Goal: Navigation & Orientation: Find specific page/section

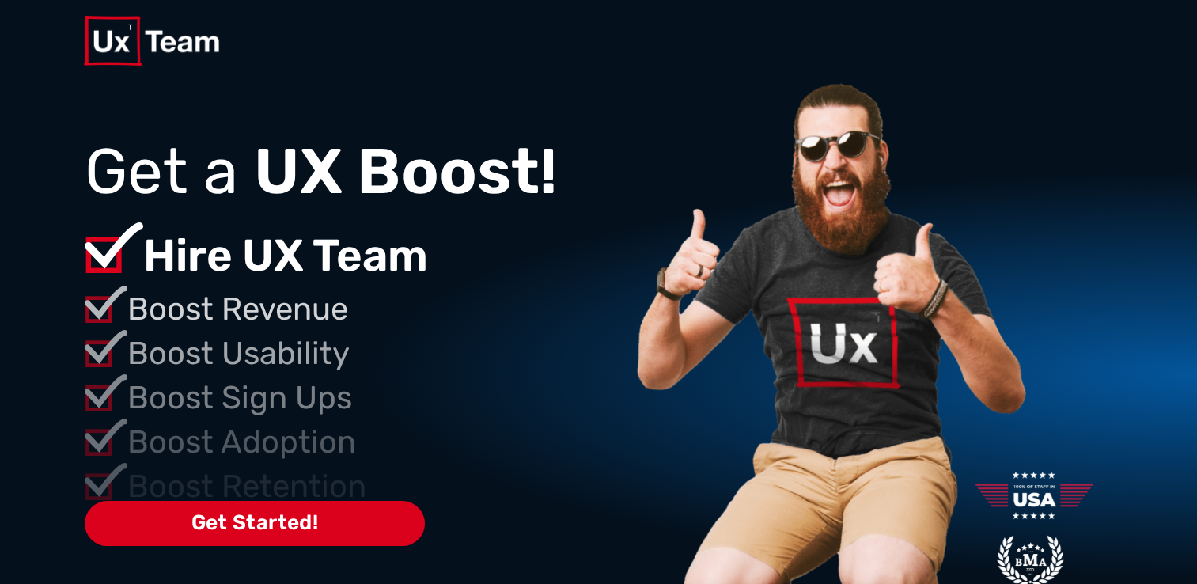
click at [304, 354] on p "Boost Usability" at bounding box center [377, 353] width 501 height 47
drag, startPoint x: 269, startPoint y: 347, endPoint x: 253, endPoint y: 343, distance: 16.3
click at [255, 343] on p "Boost Usability" at bounding box center [377, 353] width 501 height 47
click at [253, 343] on p "Boost Usability" at bounding box center [377, 353] width 501 height 47
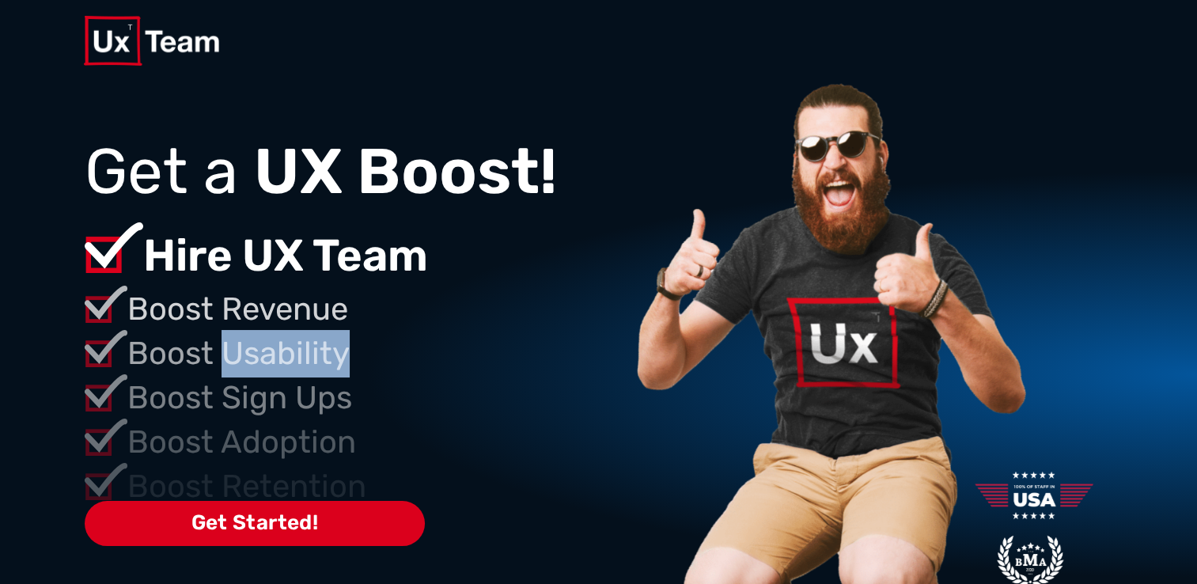
click at [252, 340] on p "Boost Usability" at bounding box center [377, 353] width 501 height 47
click at [229, 311] on p "Boost Revenue" at bounding box center [377, 309] width 501 height 47
click at [225, 308] on p "Boost Revenue" at bounding box center [377, 309] width 501 height 47
click at [225, 307] on p "Boost Revenue" at bounding box center [377, 309] width 501 height 47
click at [224, 306] on p "Boost Revenue" at bounding box center [377, 309] width 501 height 47
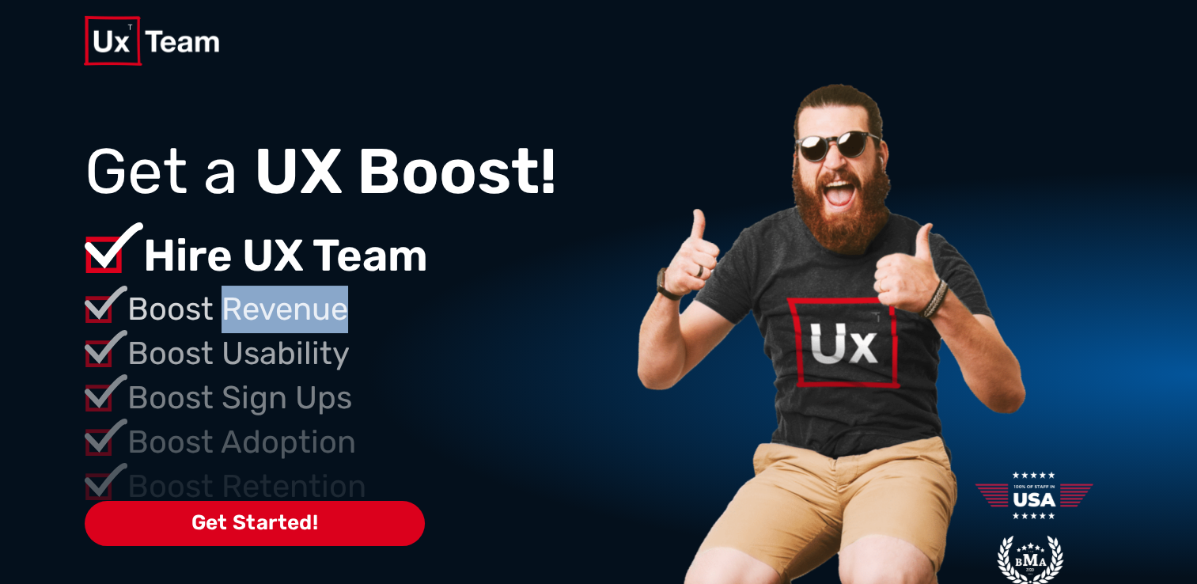
click at [224, 305] on p "Boost Revenue" at bounding box center [377, 309] width 501 height 47
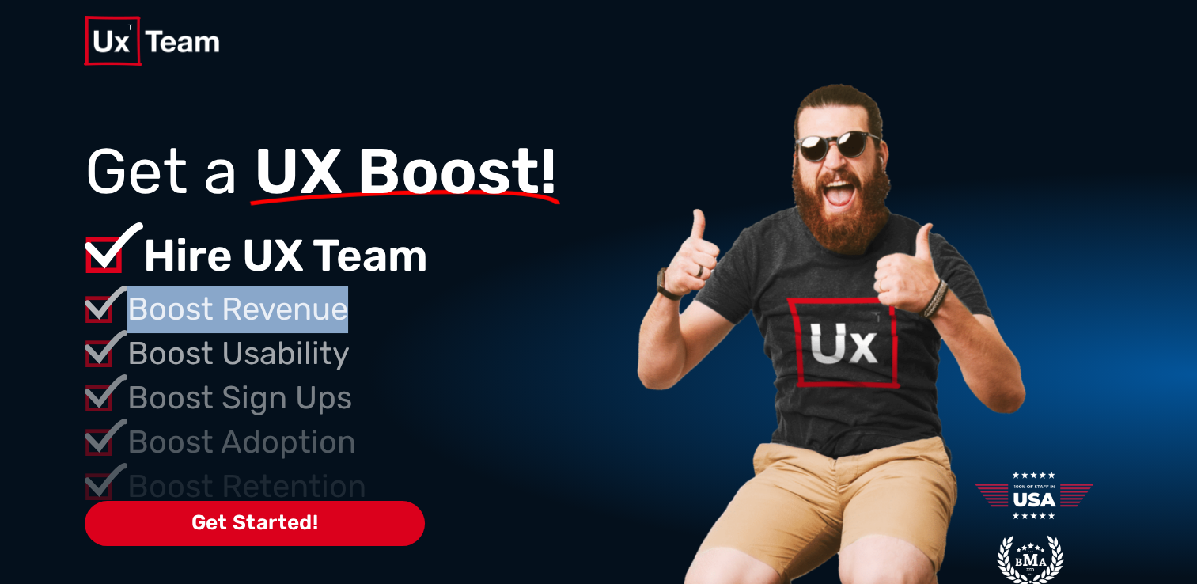
click at [359, 281] on p "Hire UX Team" at bounding box center [385, 255] width 485 height 66
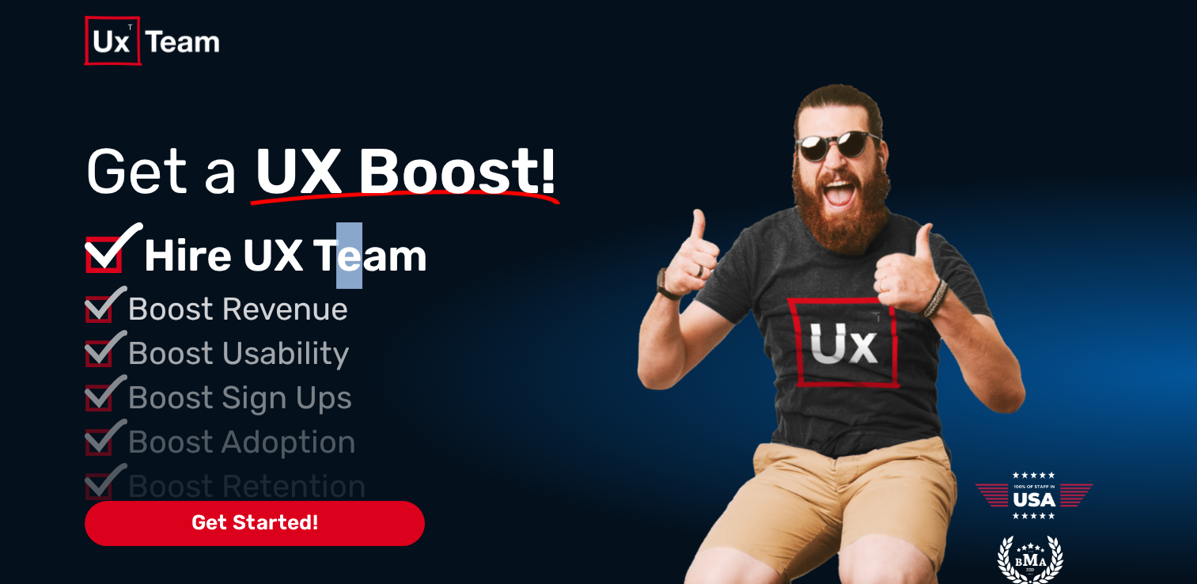
click at [409, 281] on p "Hire UX Team" at bounding box center [385, 255] width 485 height 66
click at [437, 290] on p "Boost Revenue" at bounding box center [377, 309] width 501 height 47
click at [459, 299] on p "Boost Revenue" at bounding box center [377, 309] width 501 height 47
click at [465, 301] on p "Boost Revenue" at bounding box center [377, 309] width 501 height 47
click at [470, 305] on p "Boost Revenue" at bounding box center [377, 309] width 501 height 47
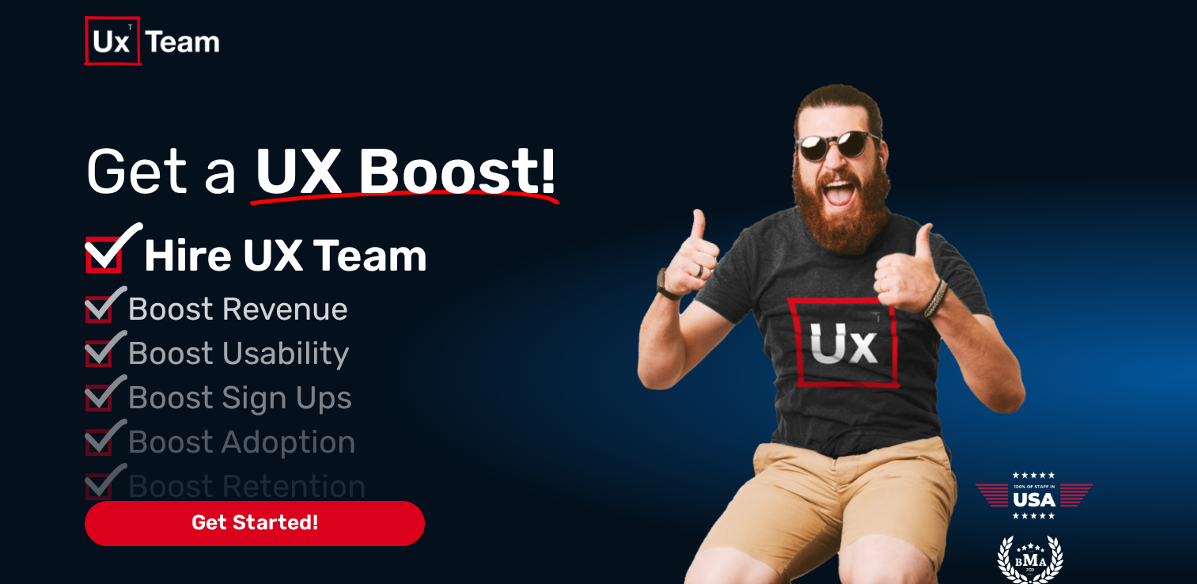
click at [475, 308] on p "Boost Revenue" at bounding box center [377, 309] width 501 height 47
click at [479, 312] on p "Boost Revenue" at bounding box center [377, 309] width 501 height 47
click at [481, 315] on p "Boost Revenue" at bounding box center [377, 309] width 501 height 47
click at [484, 318] on p "Boost Revenue" at bounding box center [377, 309] width 501 height 47
click at [485, 320] on p "Boost Revenue" at bounding box center [377, 309] width 501 height 47
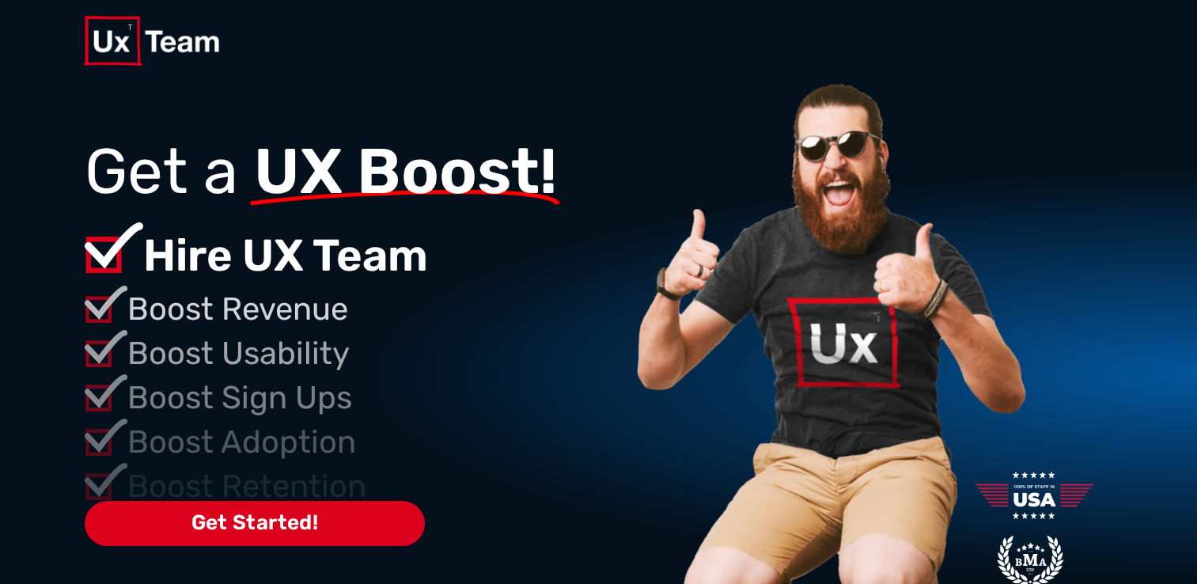
click at [487, 321] on p "Boost Revenue" at bounding box center [377, 309] width 501 height 47
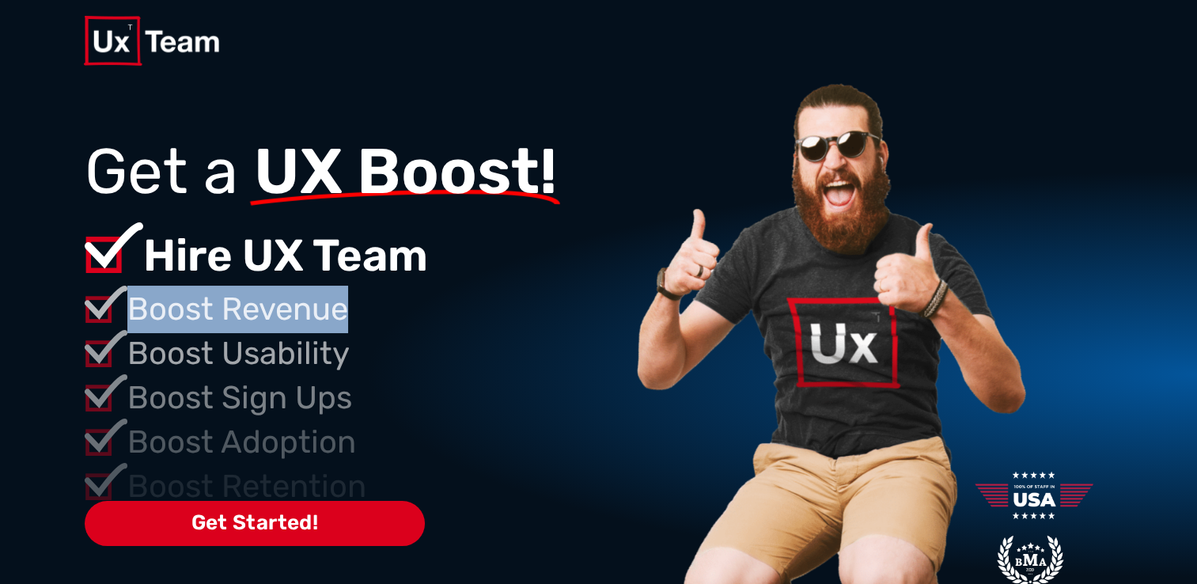
click at [487, 321] on p "Boost Revenue" at bounding box center [377, 309] width 501 height 47
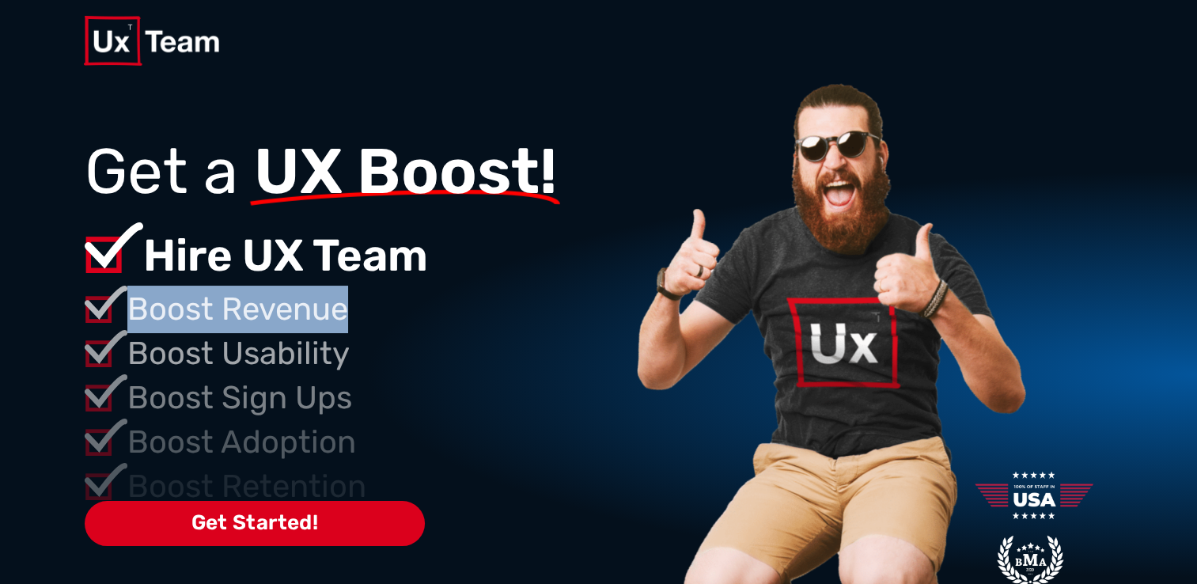
click at [487, 321] on p "Boost Revenue" at bounding box center [377, 309] width 501 height 47
click at [487, 323] on p "Boost Revenue" at bounding box center [377, 309] width 501 height 47
click at [486, 324] on p "Boost Revenue" at bounding box center [377, 309] width 501 height 47
click at [484, 325] on p "Boost Revenue" at bounding box center [377, 309] width 501 height 47
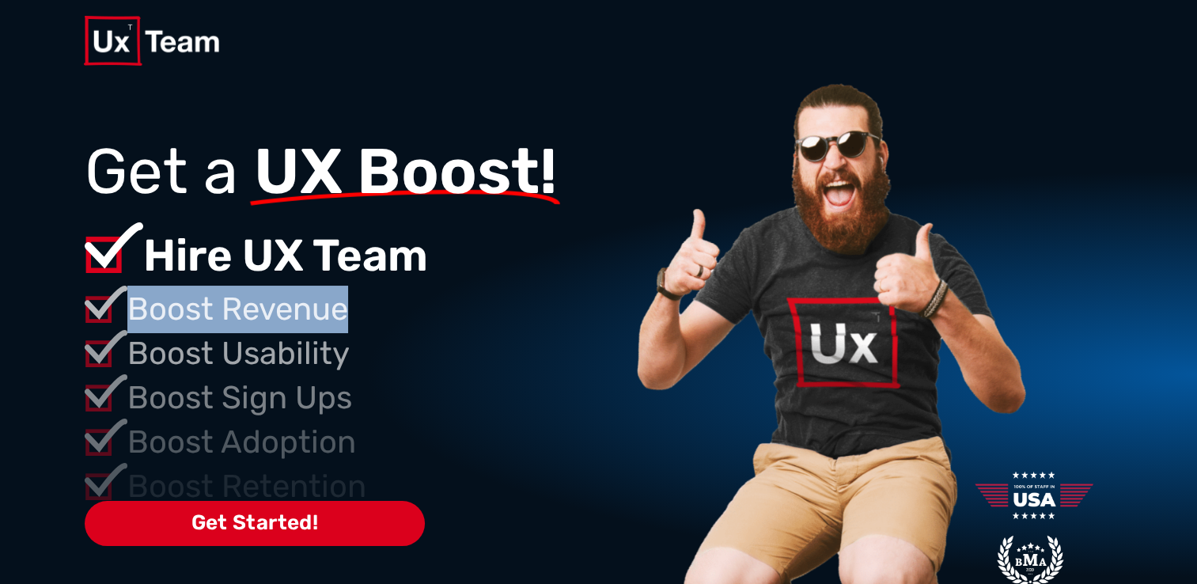
click at [484, 325] on p "Boost Revenue" at bounding box center [377, 309] width 501 height 47
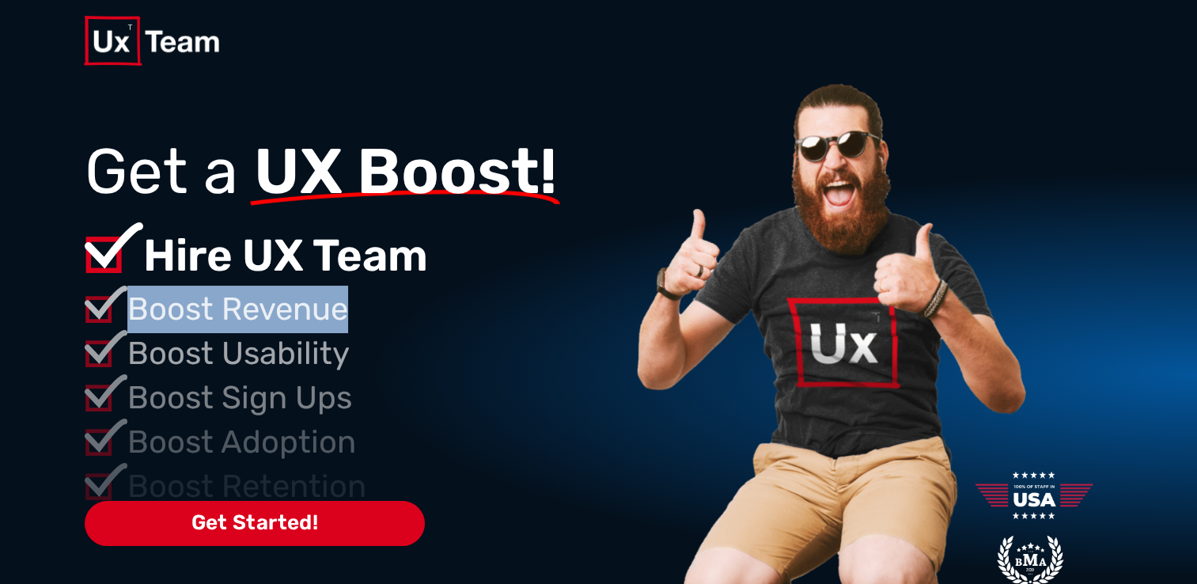
click at [484, 325] on p "Boost Revenue" at bounding box center [377, 309] width 501 height 47
